Goal: Check status: Check status

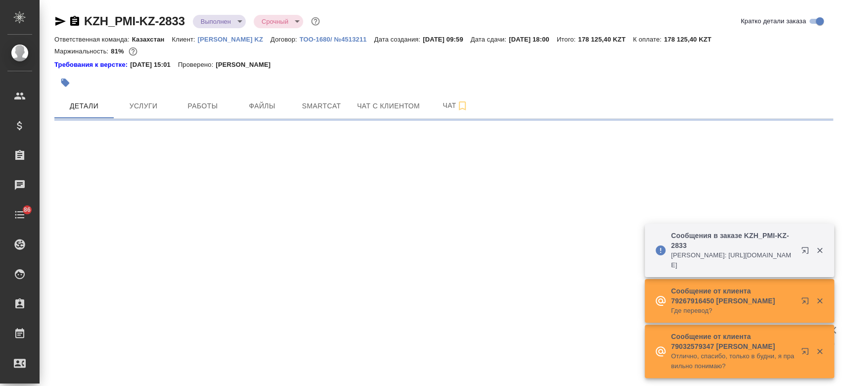
select select "RU"
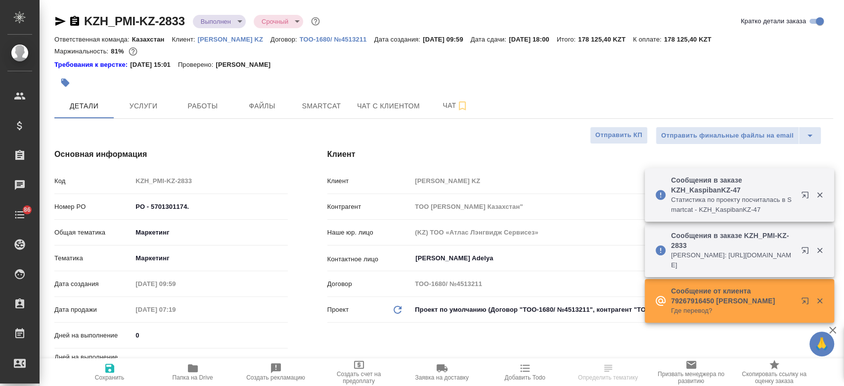
type textarea "x"
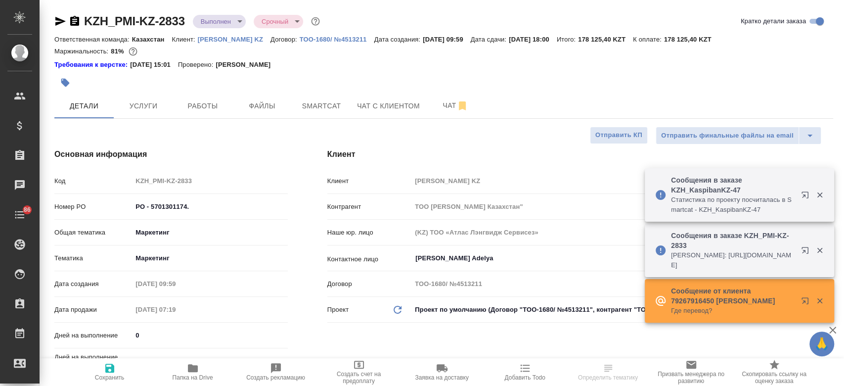
type textarea "x"
type input "[PERSON_NAME]"
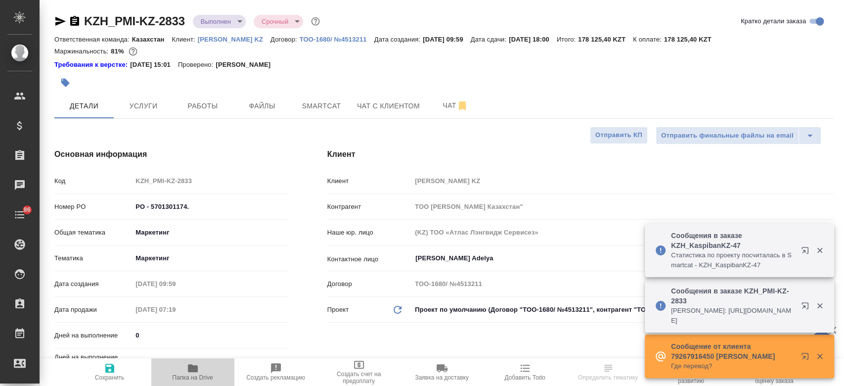
click at [190, 372] on icon "button" at bounding box center [193, 368] width 10 height 8
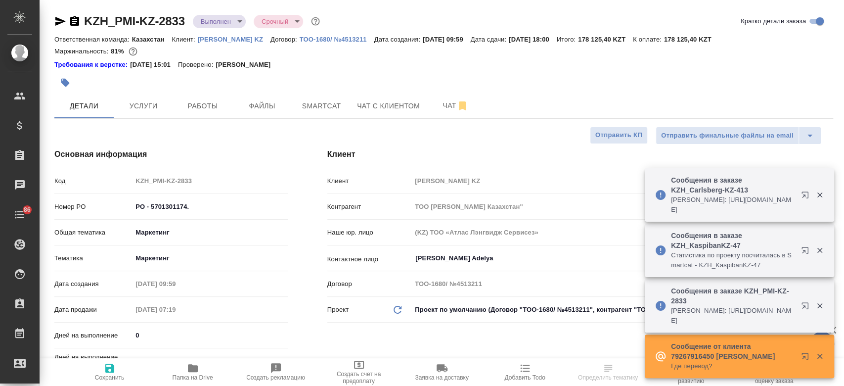
type textarea "x"
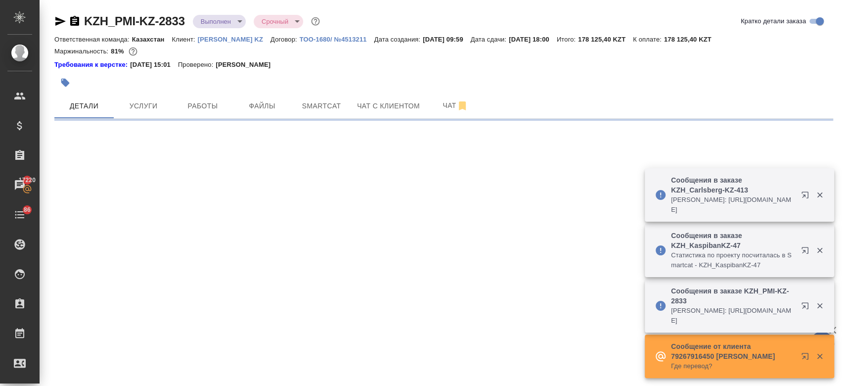
select select "RU"
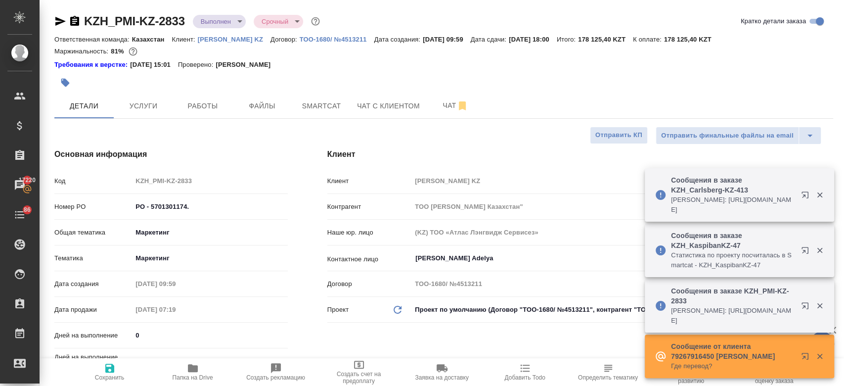
type textarea "x"
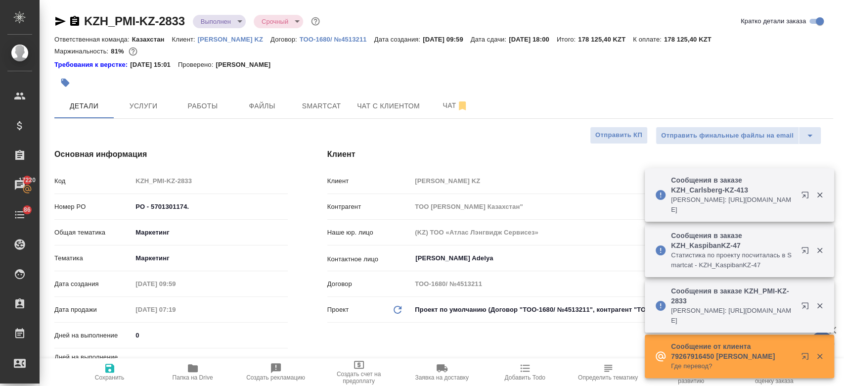
type textarea "x"
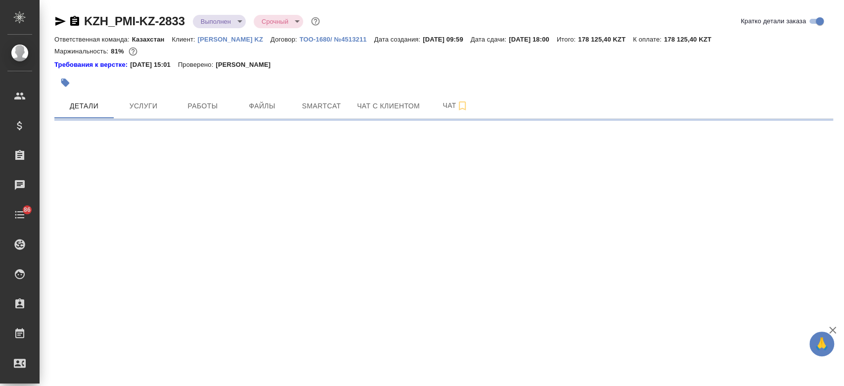
select select "RU"
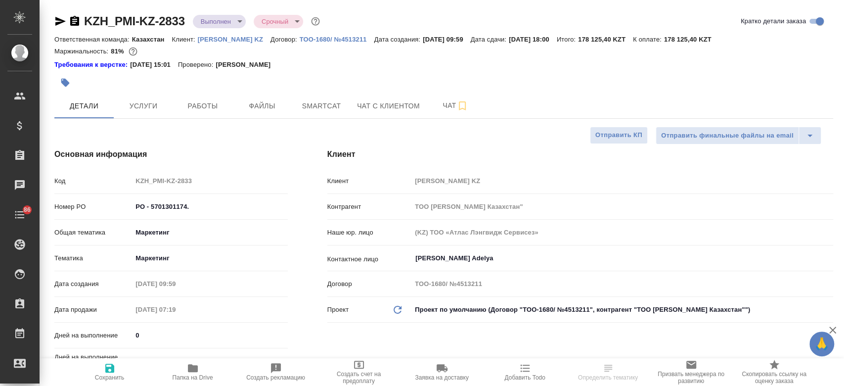
type textarea "x"
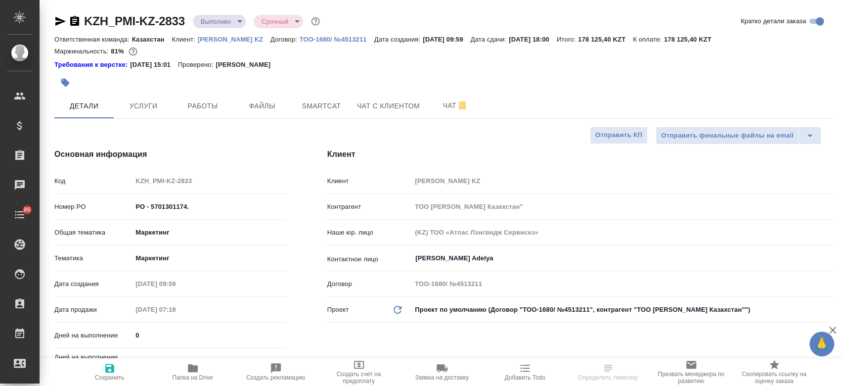
type textarea "x"
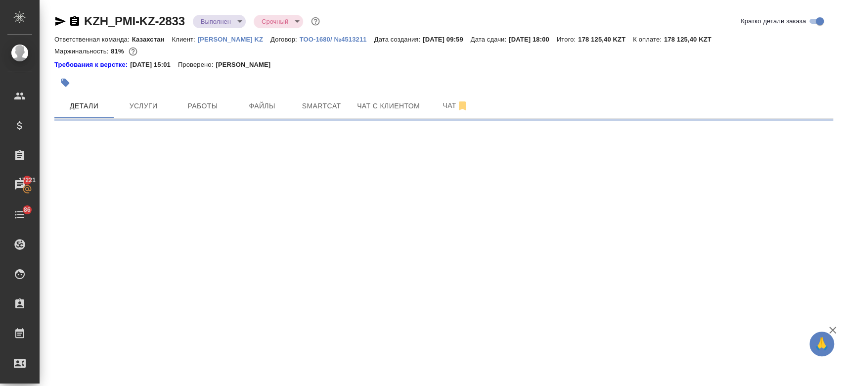
select select "RU"
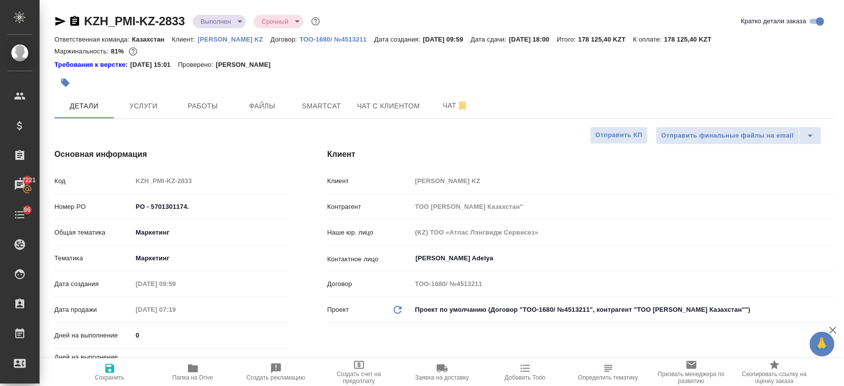
type textarea "x"
